Goal: Task Accomplishment & Management: Manage account settings

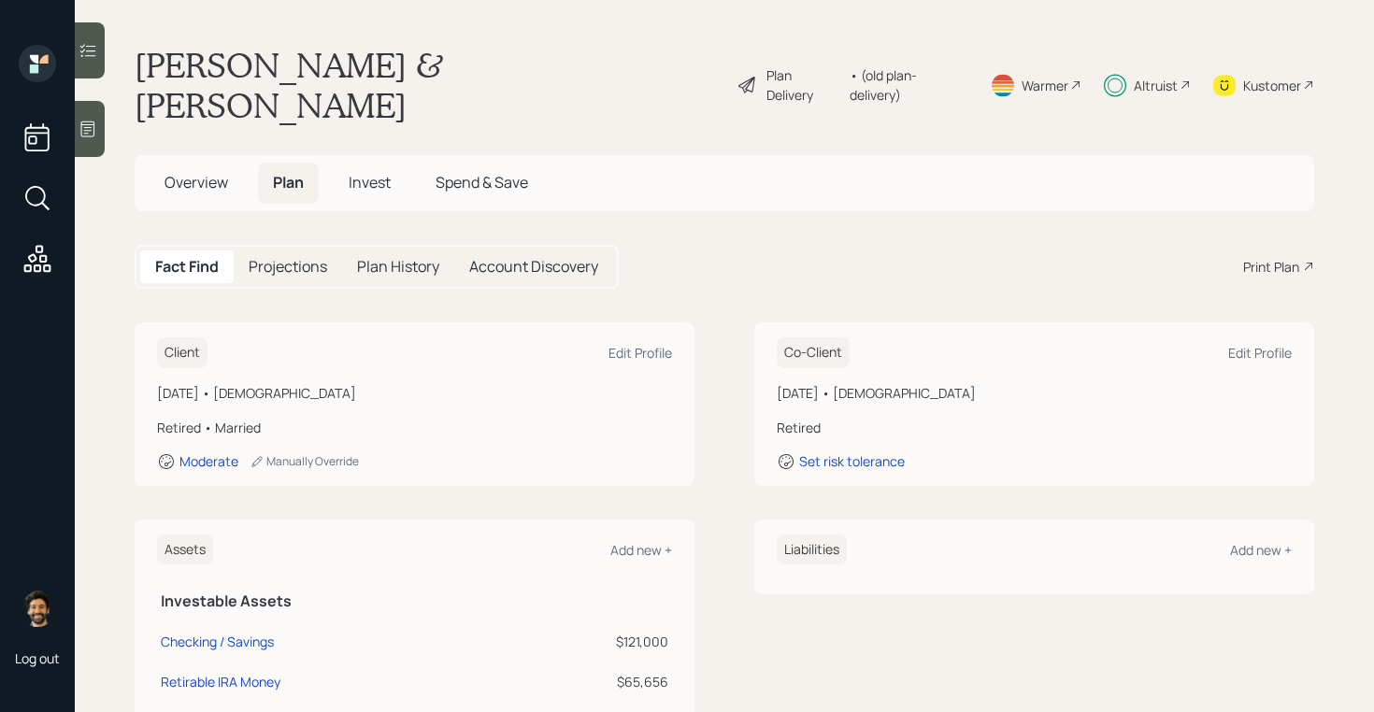
click at [373, 172] on span "Invest" at bounding box center [370, 182] width 42 height 21
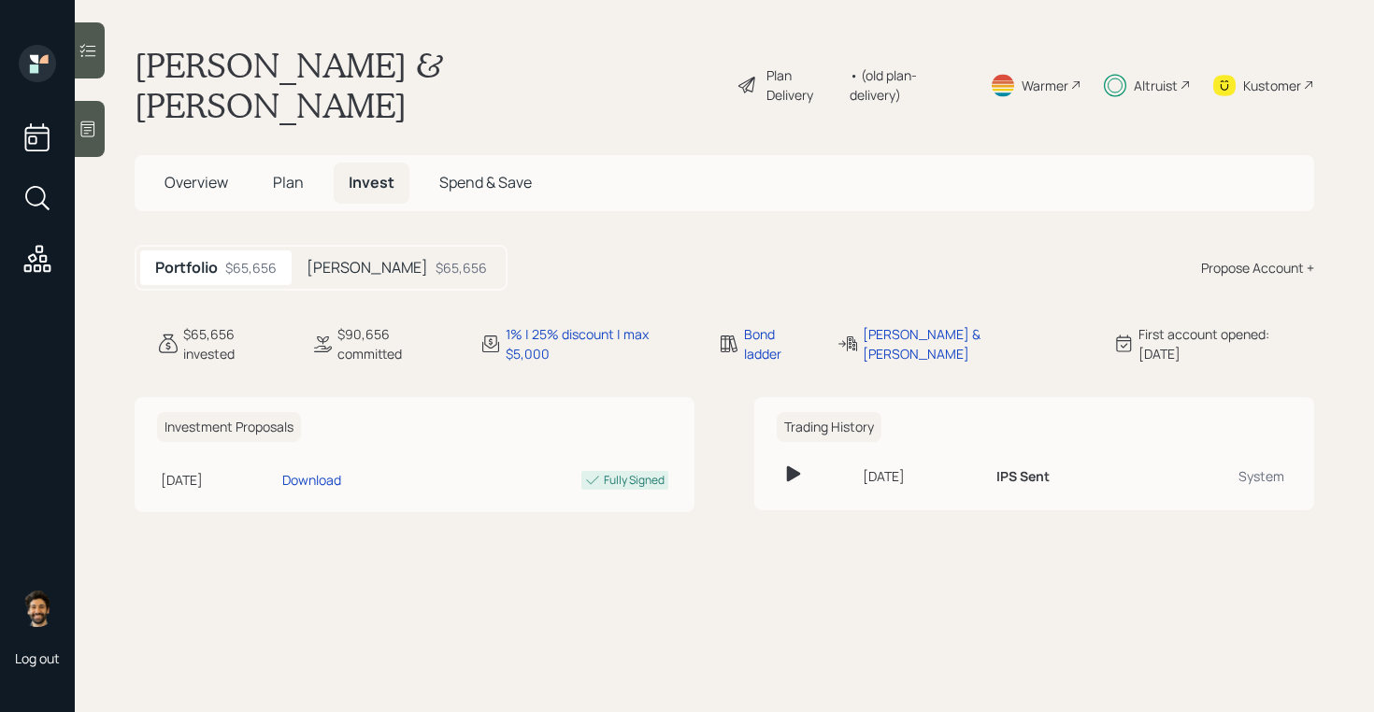
click at [351, 259] on h5 "[PERSON_NAME]" at bounding box center [368, 268] width 122 height 18
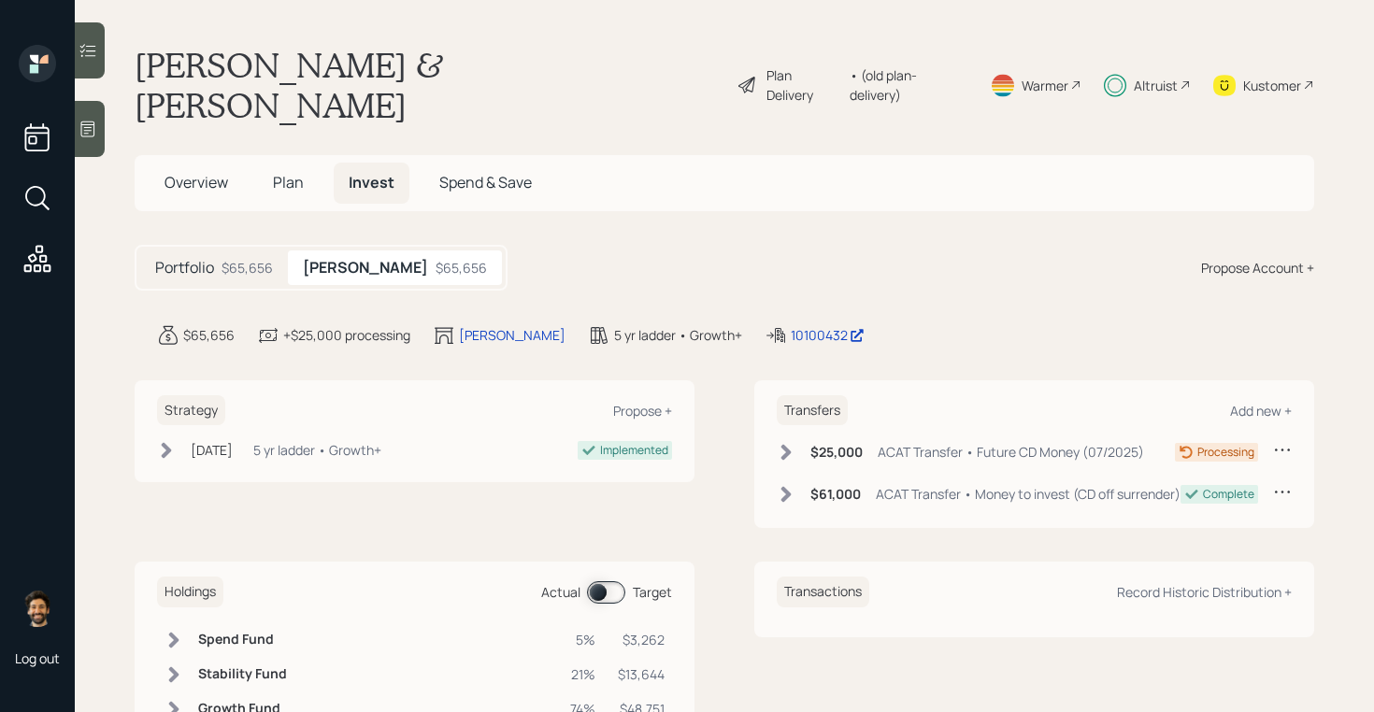
click at [1139, 76] on div "Altruist" at bounding box center [1156, 86] width 44 height 20
click at [1180, 79] on icon at bounding box center [1185, 84] width 11 height 11
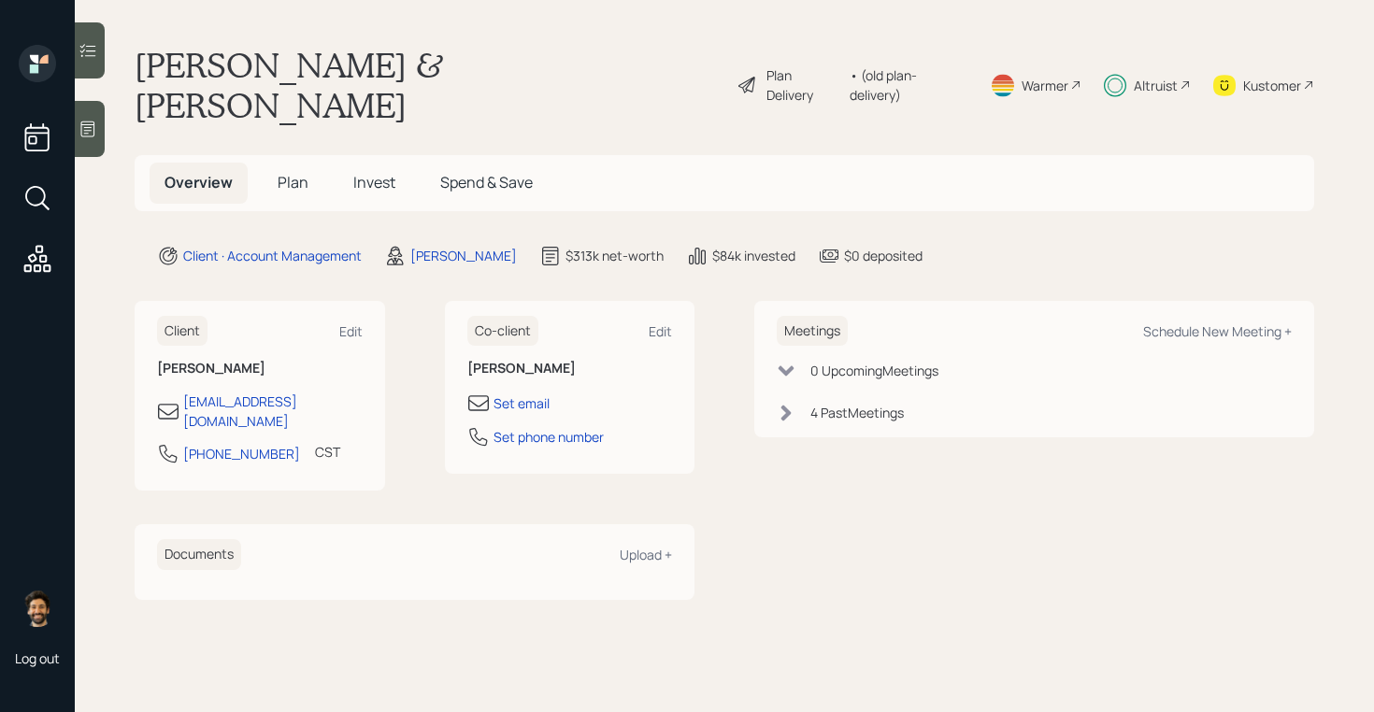
click at [1170, 51] on div "Altruist" at bounding box center [1147, 85] width 87 height 80
